Goal: Contribute content

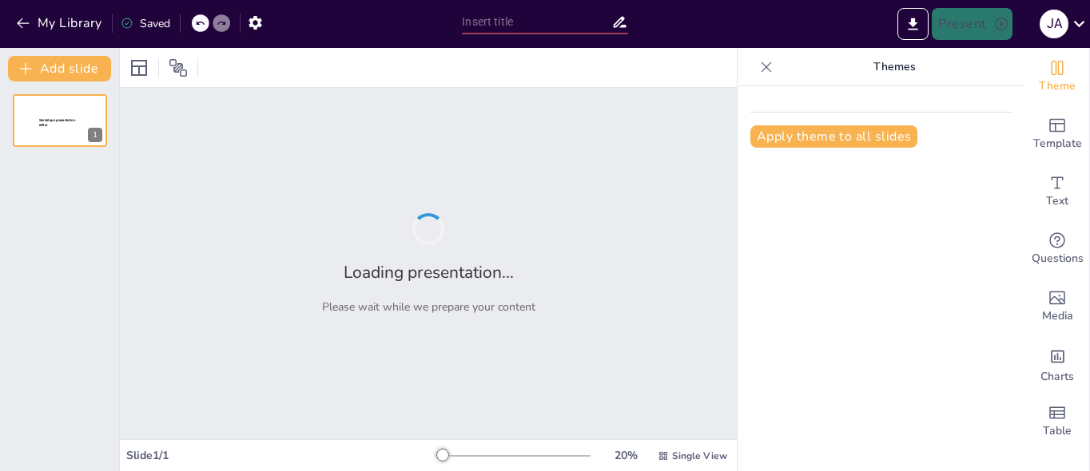
type input "Cultura Inca"
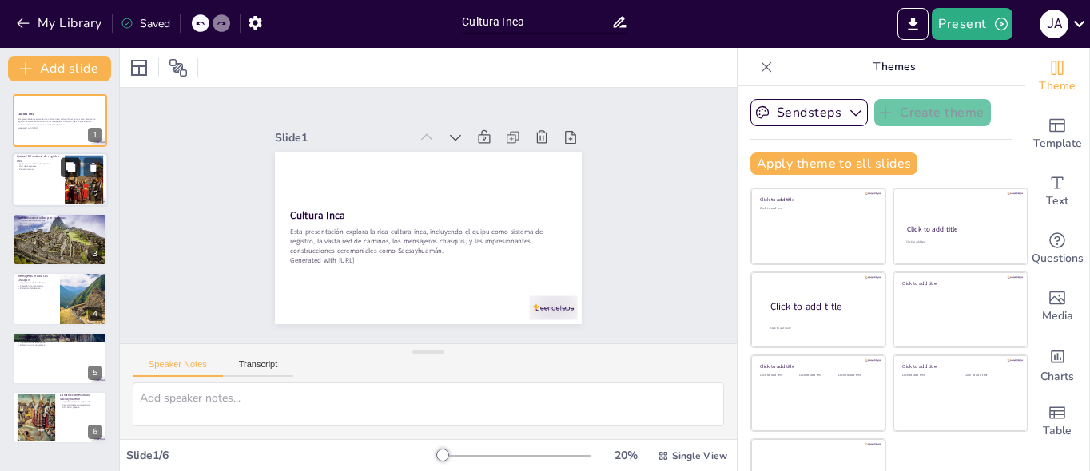
click at [66, 172] on icon at bounding box center [70, 167] width 11 height 11
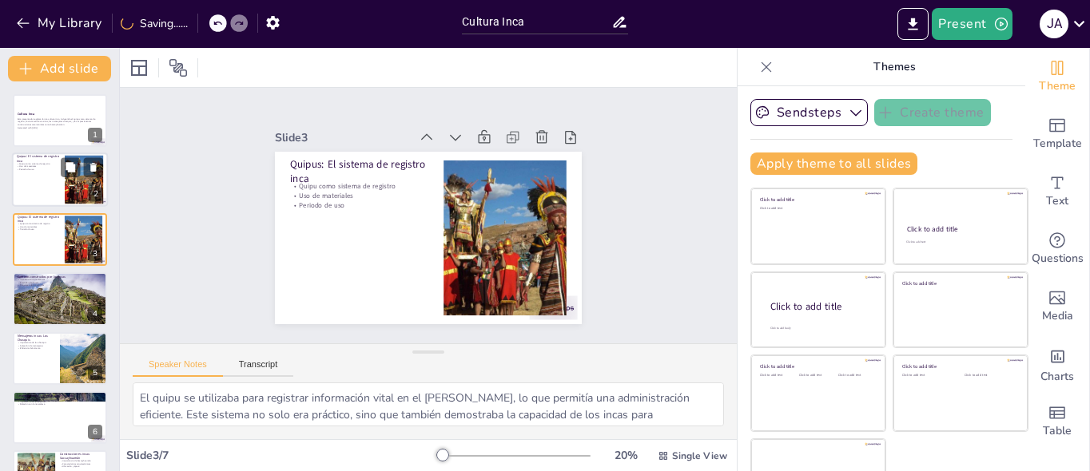
click at [47, 185] on div at bounding box center [60, 180] width 96 height 54
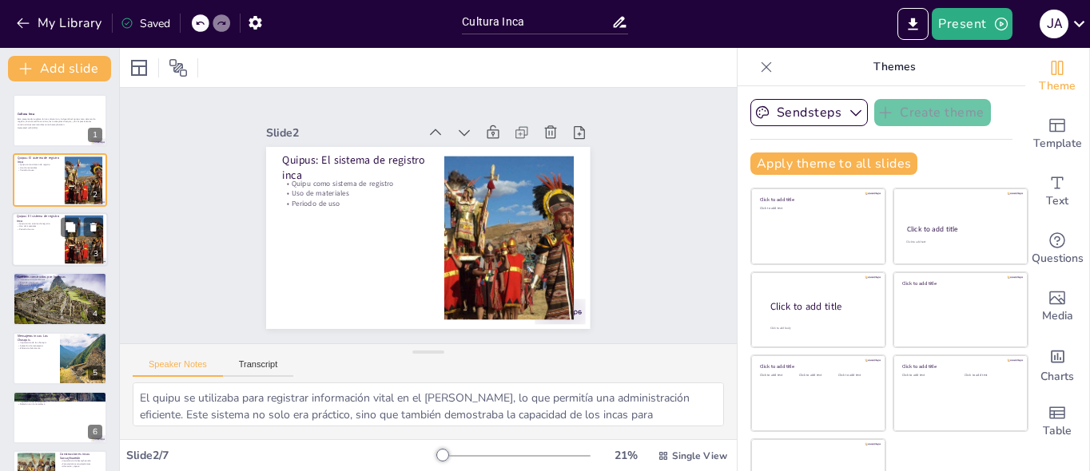
click at [38, 242] on div at bounding box center [60, 240] width 96 height 54
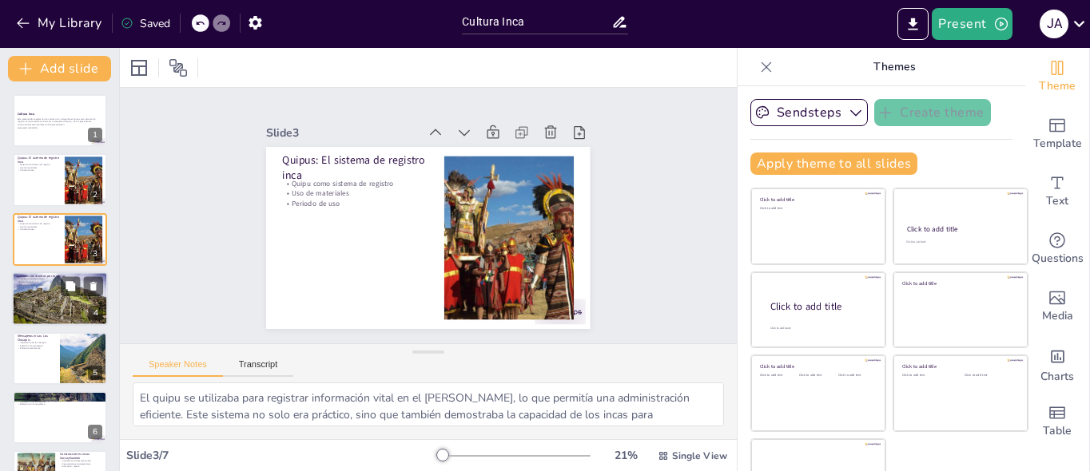
click at [40, 280] on p "Infraestructura de caminos" at bounding box center [60, 279] width 86 height 3
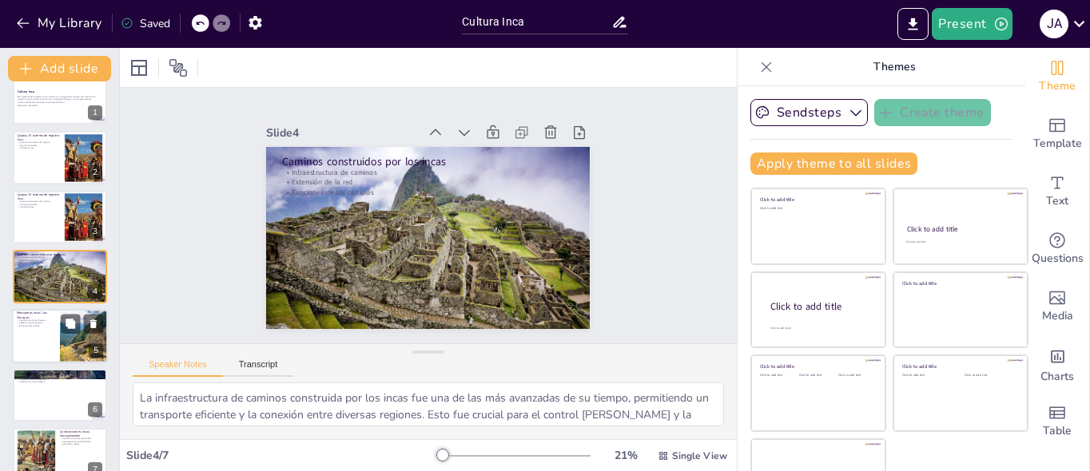
click at [49, 334] on div at bounding box center [60, 336] width 96 height 54
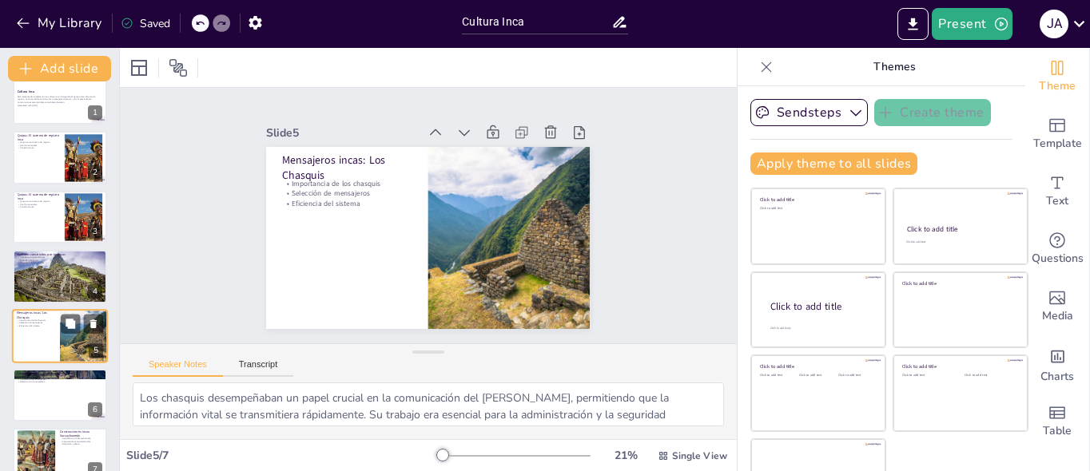
scroll to position [46, 0]
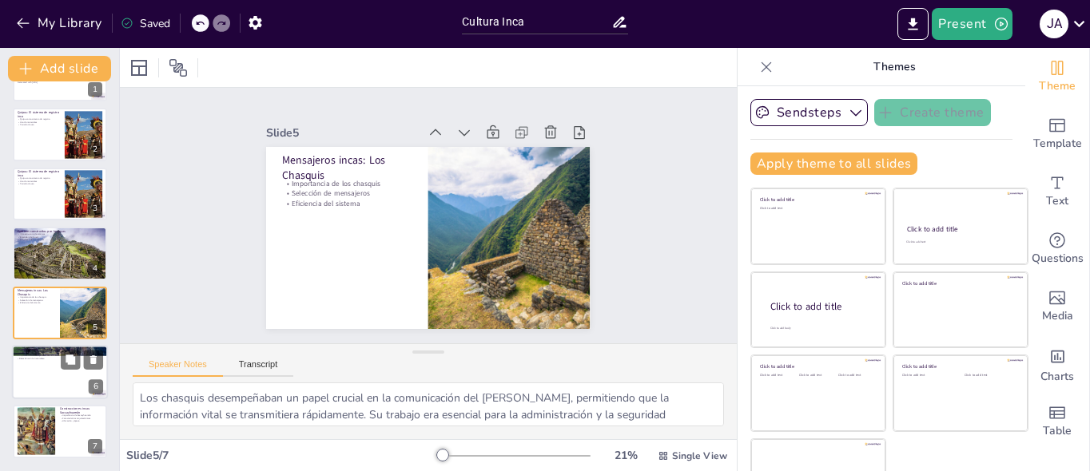
click at [46, 352] on p "Cosmovisión inca" at bounding box center [60, 353] width 86 height 3
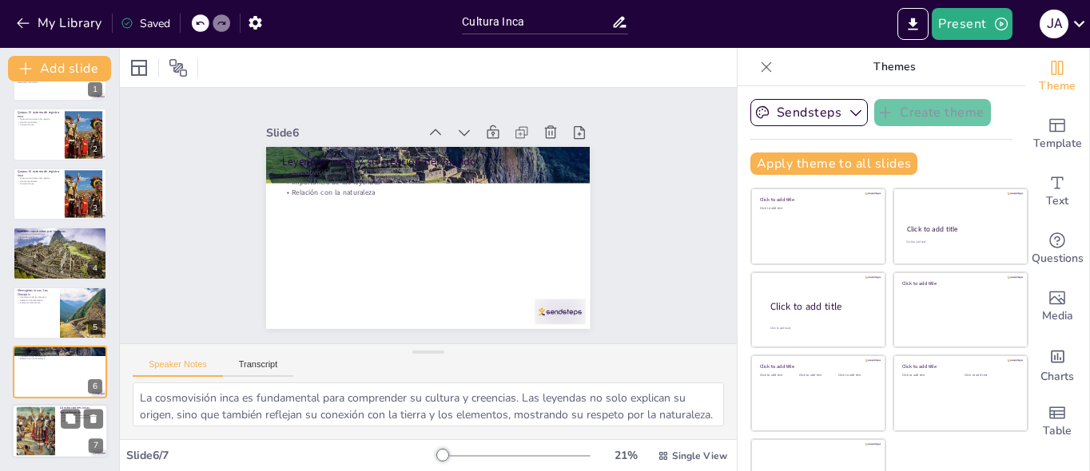
click at [41, 428] on div at bounding box center [36, 432] width 86 height 49
type textarea "Sacsayhuamán es un símbolo de la habilidad arquitectónica inca y su importancia…"
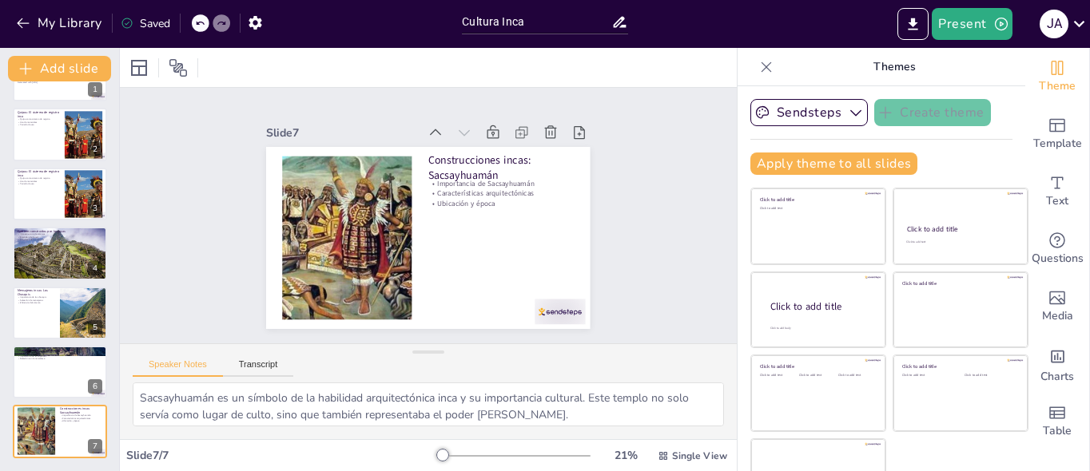
scroll to position [0, 0]
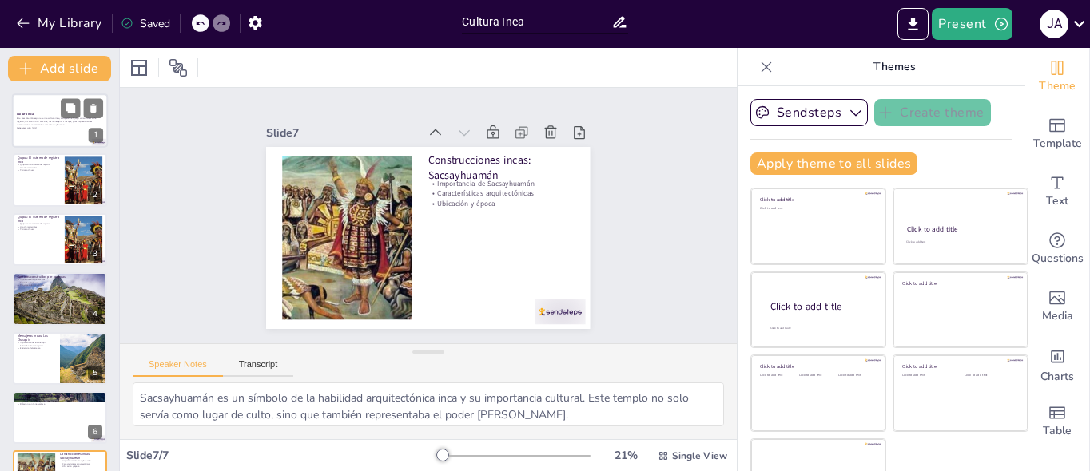
click at [42, 132] on div at bounding box center [60, 120] width 96 height 54
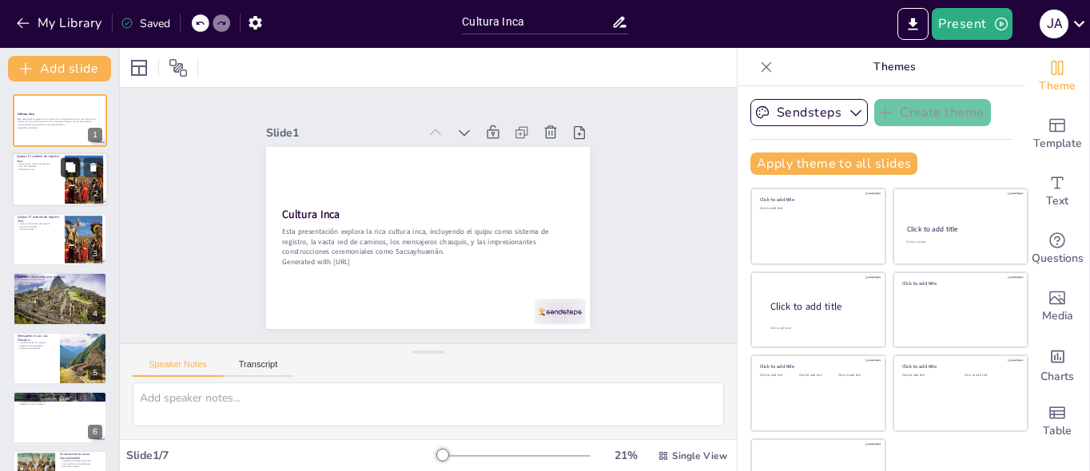
click at [62, 166] on button at bounding box center [70, 167] width 19 height 19
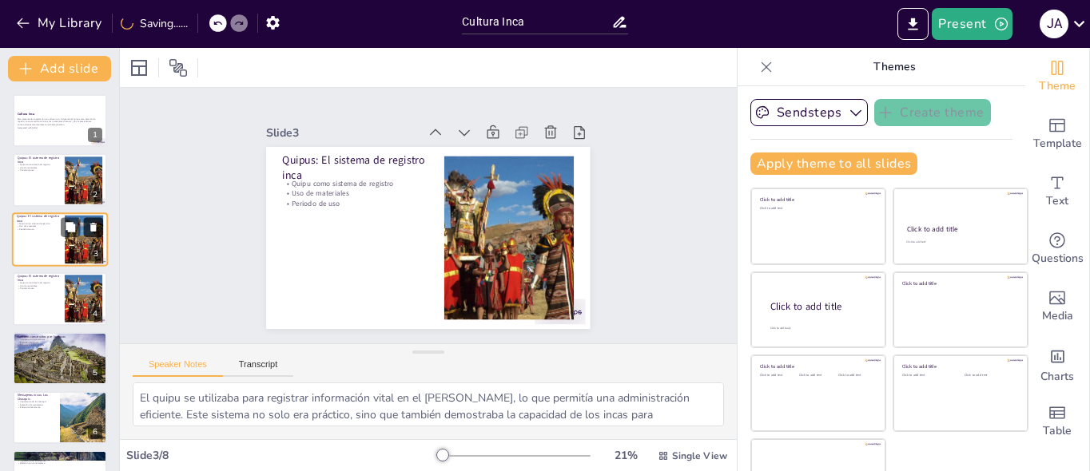
click at [93, 224] on icon at bounding box center [93, 227] width 6 height 9
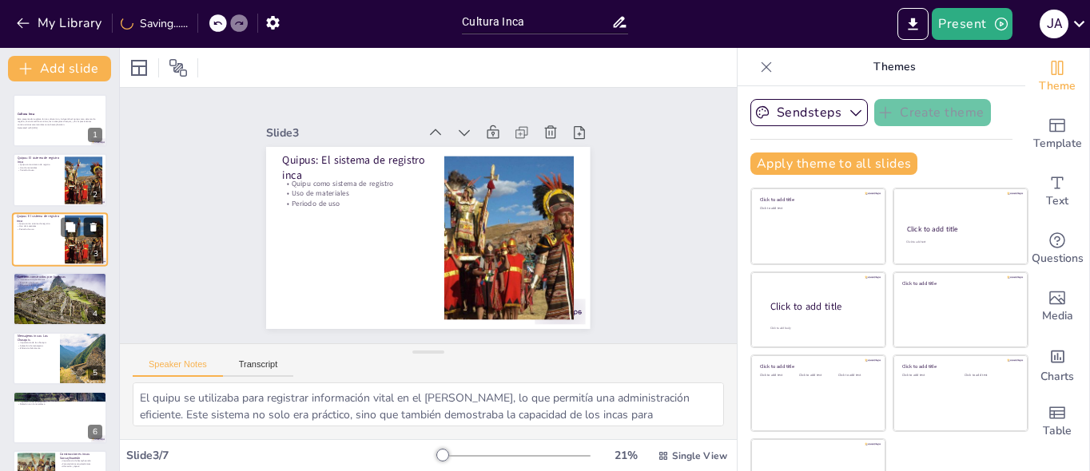
click at [93, 228] on icon at bounding box center [93, 227] width 6 height 9
type textarea "La infraestructura de caminos construida por los incas fue una de las más avanz…"
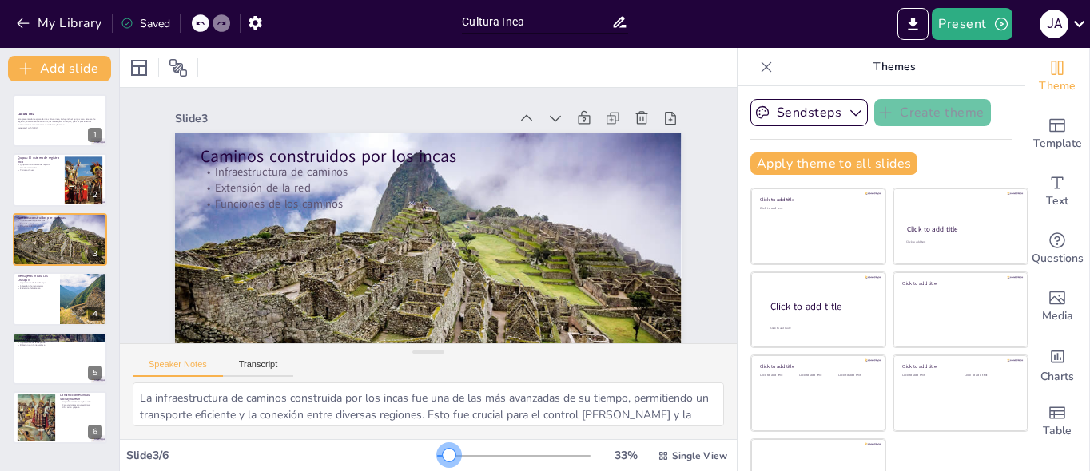
drag, startPoint x: 422, startPoint y: 457, endPoint x: 427, endPoint y: 471, distance: 14.4
click at [427, 471] on div "Slide 3 / 6 33 % Single View" at bounding box center [428, 456] width 617 height 32
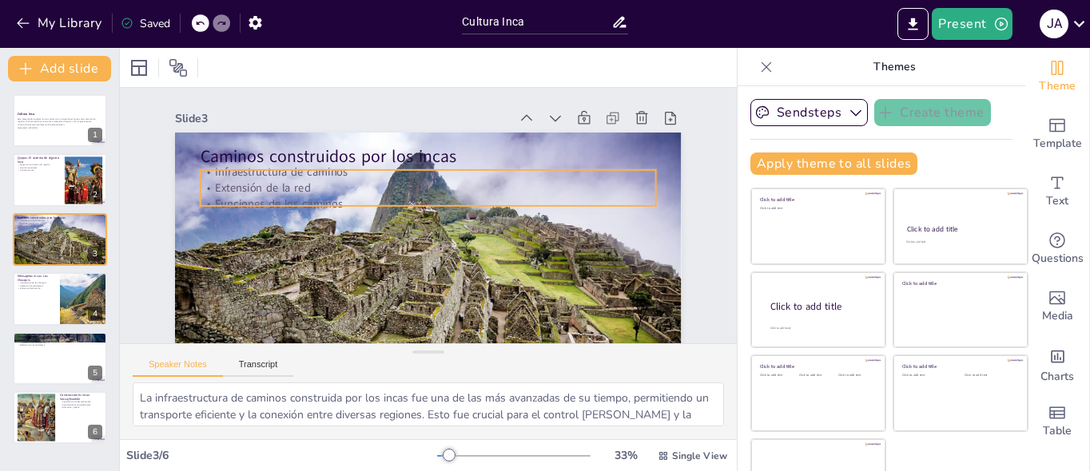
click at [277, 195] on p "Extensión de la red" at bounding box center [431, 188] width 455 height 63
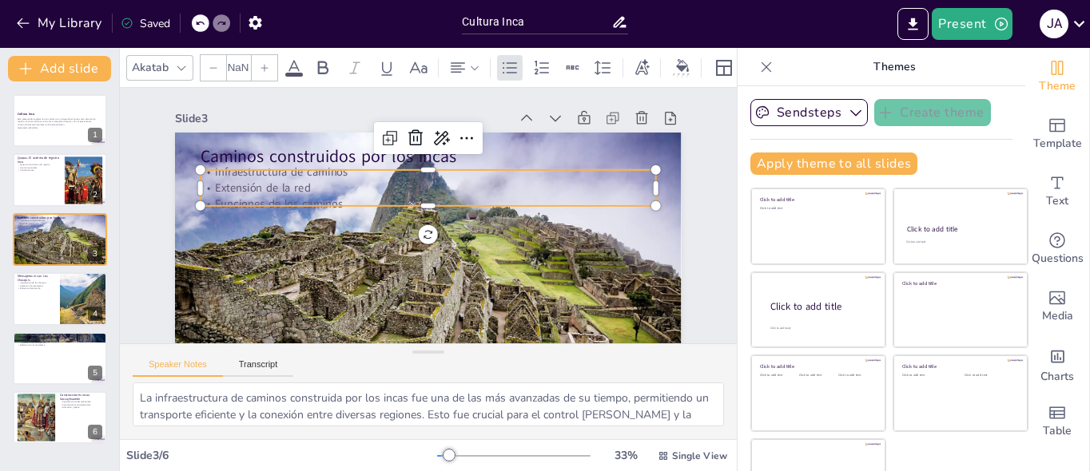
type input "32"
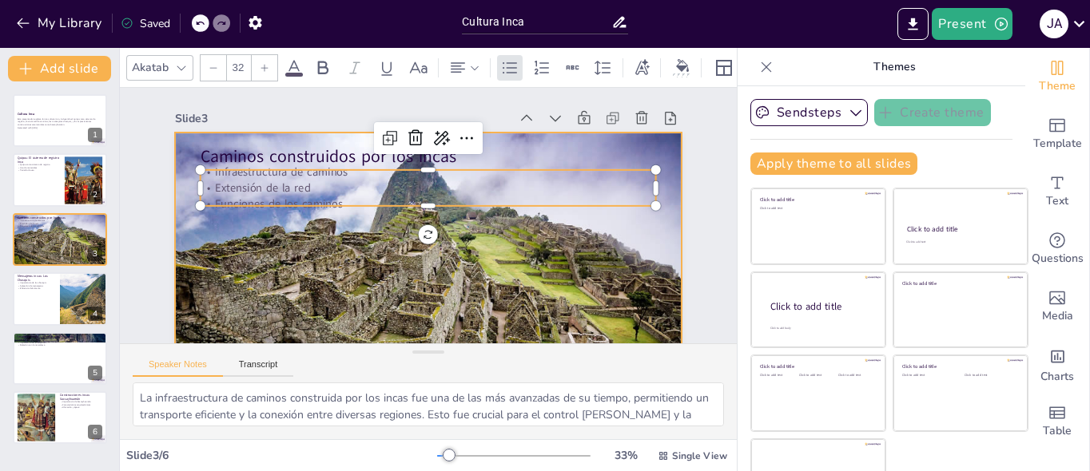
click at [271, 233] on div at bounding box center [428, 275] width 507 height 285
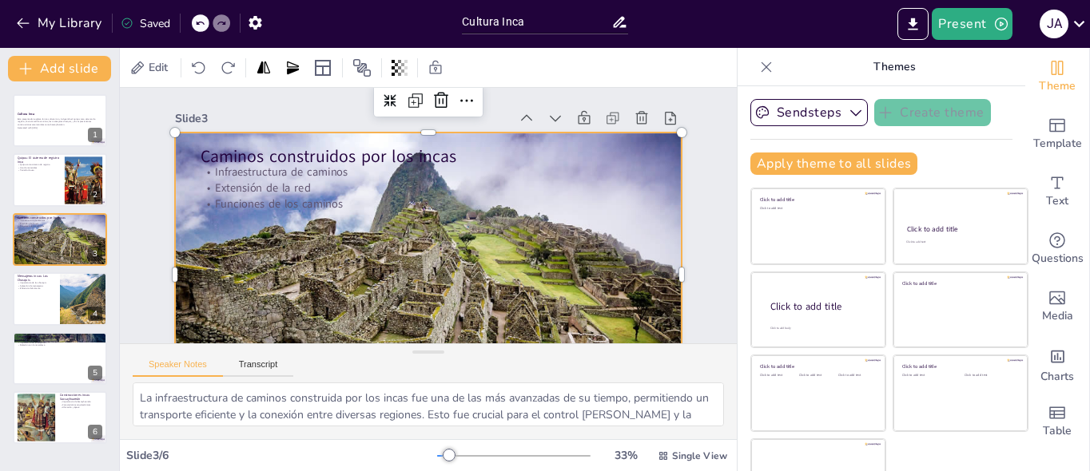
click at [142, 193] on div "Slide 1 Cultura Inca Esta presentación explora la rica cultura inca, incluyendo…" at bounding box center [424, 253] width 627 height 390
